Goal: Download file/media

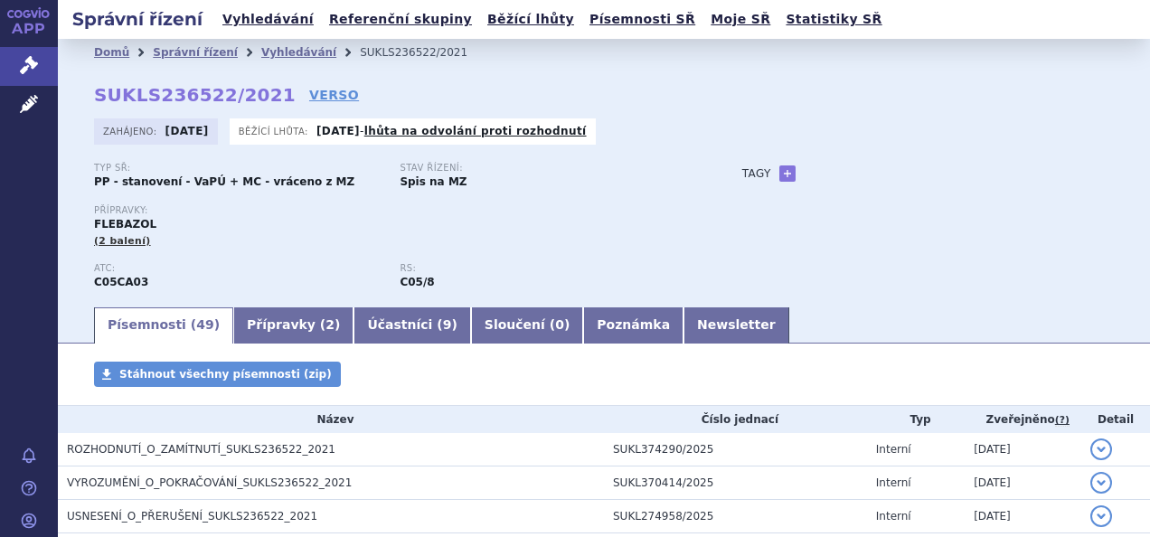
scroll to position [271, 0]
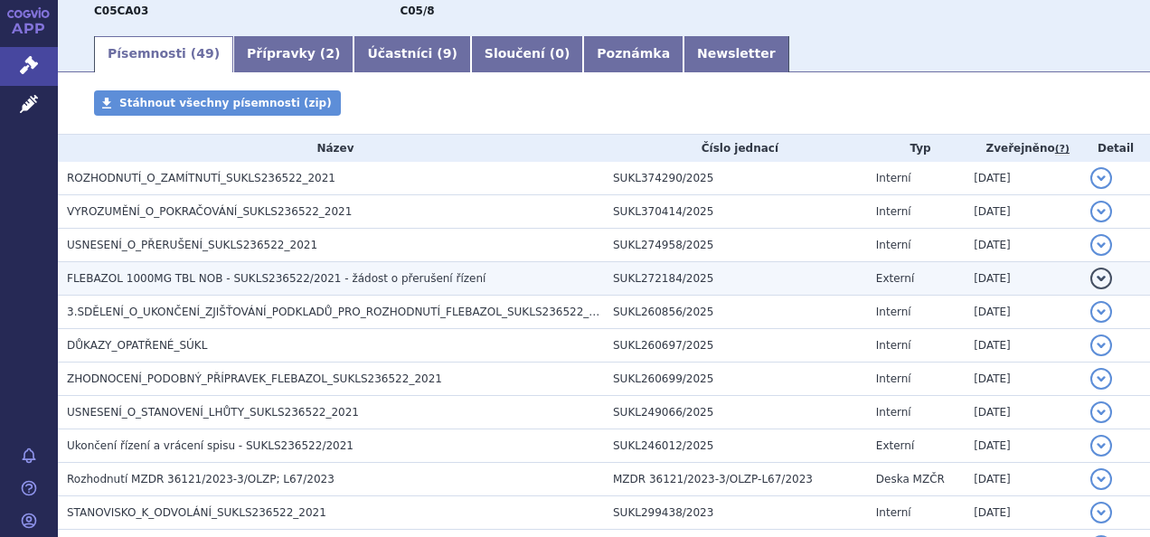
click at [268, 279] on span "FLEBAZOL 1000MG TBL NOB - SUKLS236522/2021 - žádost o přerušení řízení" at bounding box center [276, 278] width 419 height 13
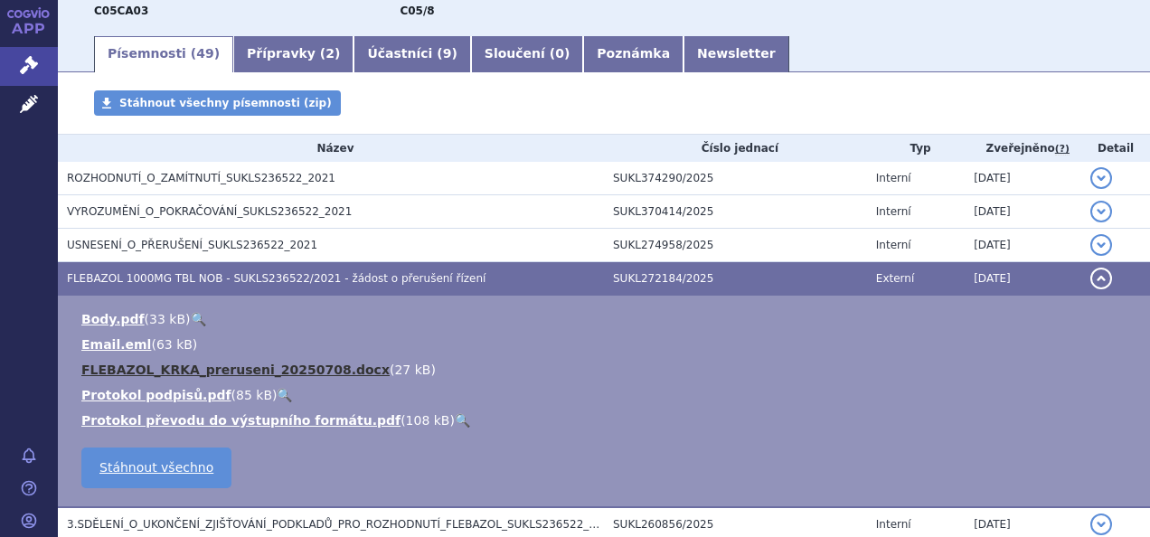
click at [211, 374] on link "FLEBAZOL_KRKA_preruseni_20250708.docx" at bounding box center [235, 369] width 308 height 14
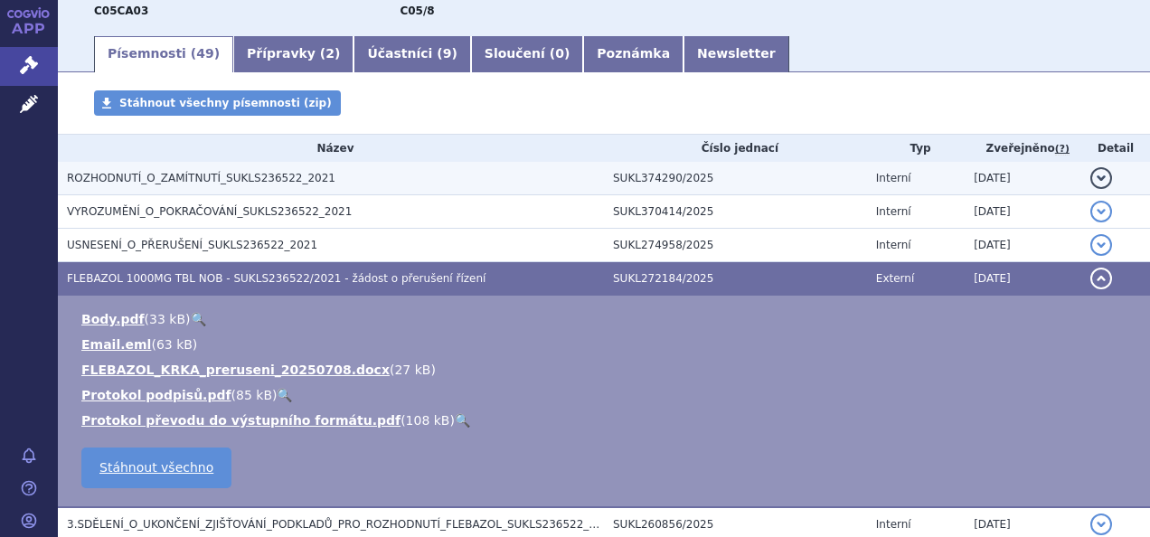
click at [212, 175] on span "ROZHODNUTÍ_O_ZAMÍTNUTÍ_SUKLS236522_2021" at bounding box center [201, 178] width 268 height 13
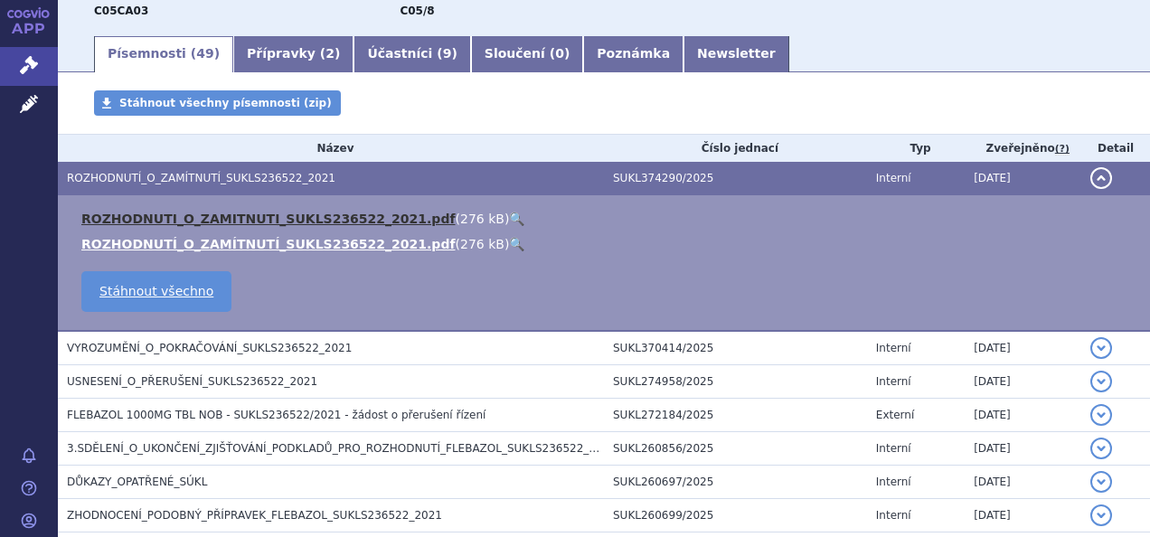
click at [192, 215] on link "ROZHODNUTI_O_ZAMITNUTI_SUKLS236522_2021.pdf" at bounding box center [268, 219] width 374 height 14
